Goal: Information Seeking & Learning: Understand process/instructions

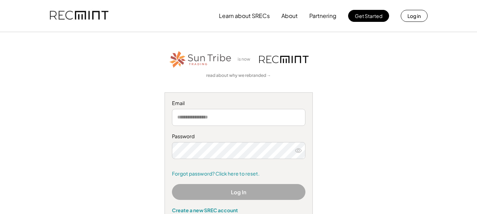
type input "**********"
click at [227, 191] on button "Log In" at bounding box center [238, 192] width 133 height 16
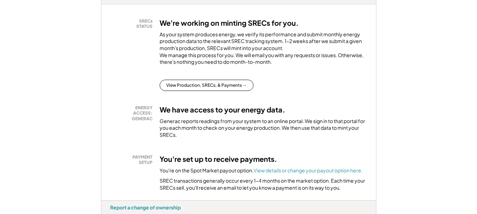
scroll to position [141, 0]
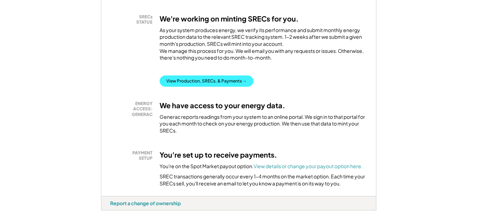
click at [194, 87] on button "View Production, SRECs, & Payments →" at bounding box center [207, 81] width 94 height 11
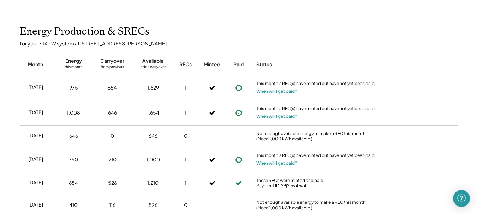
scroll to position [282, 0]
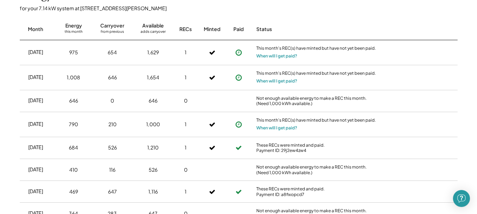
click at [239, 125] on icon at bounding box center [238, 124] width 7 height 7
click at [268, 127] on button "When will I get paid?" at bounding box center [276, 128] width 41 height 7
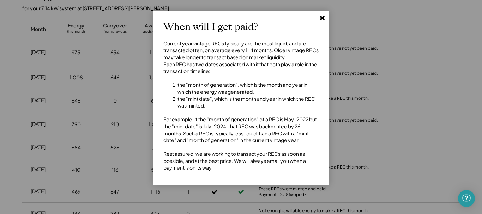
click at [323, 17] on use at bounding box center [322, 18] width 5 height 5
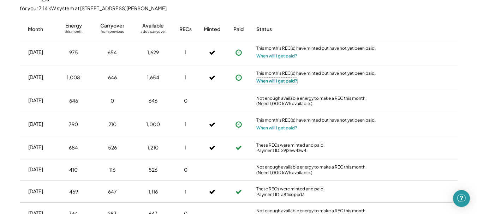
click at [276, 81] on button "When will I get paid?" at bounding box center [276, 81] width 41 height 7
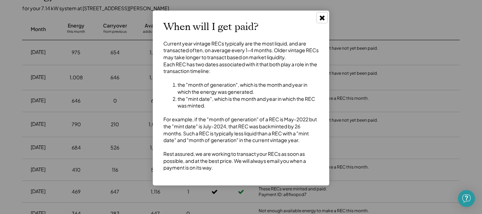
click at [323, 18] on use at bounding box center [322, 18] width 5 height 5
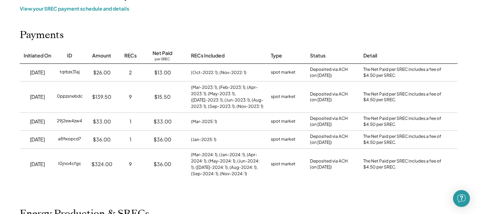
scroll to position [0, 0]
